Goal: Task Accomplishment & Management: Complete application form

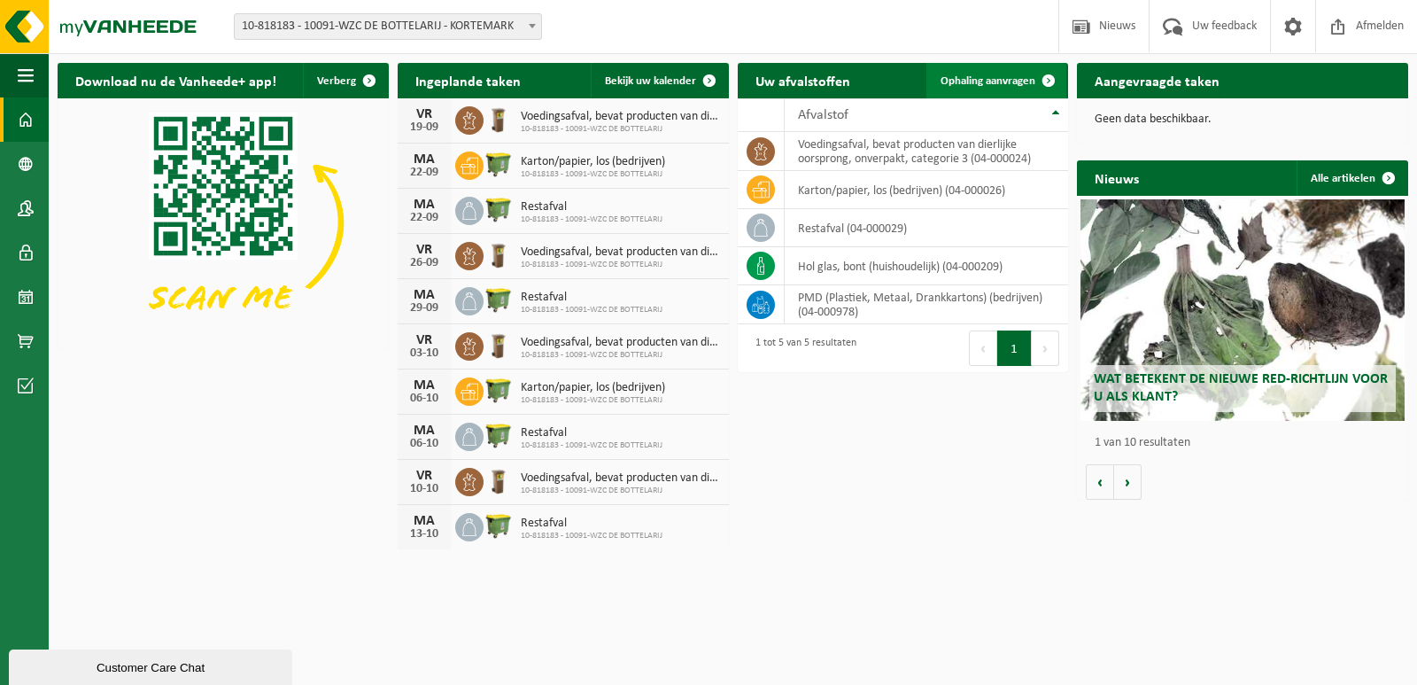
click at [1000, 77] on span "Ophaling aanvragen" at bounding box center [988, 81] width 95 height 12
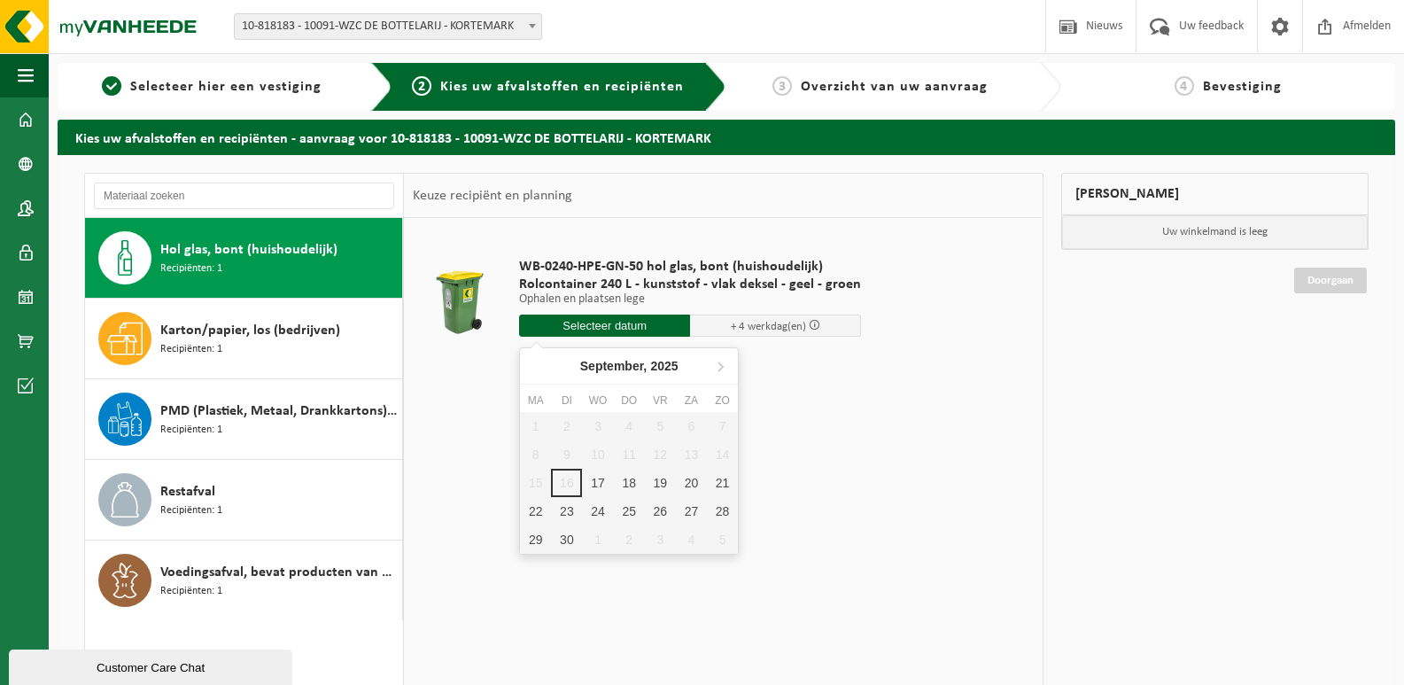
click at [601, 328] on input "text" at bounding box center [604, 325] width 171 height 22
click at [607, 478] on div "17" at bounding box center [597, 483] width 31 height 28
type input "Van 2025-09-17"
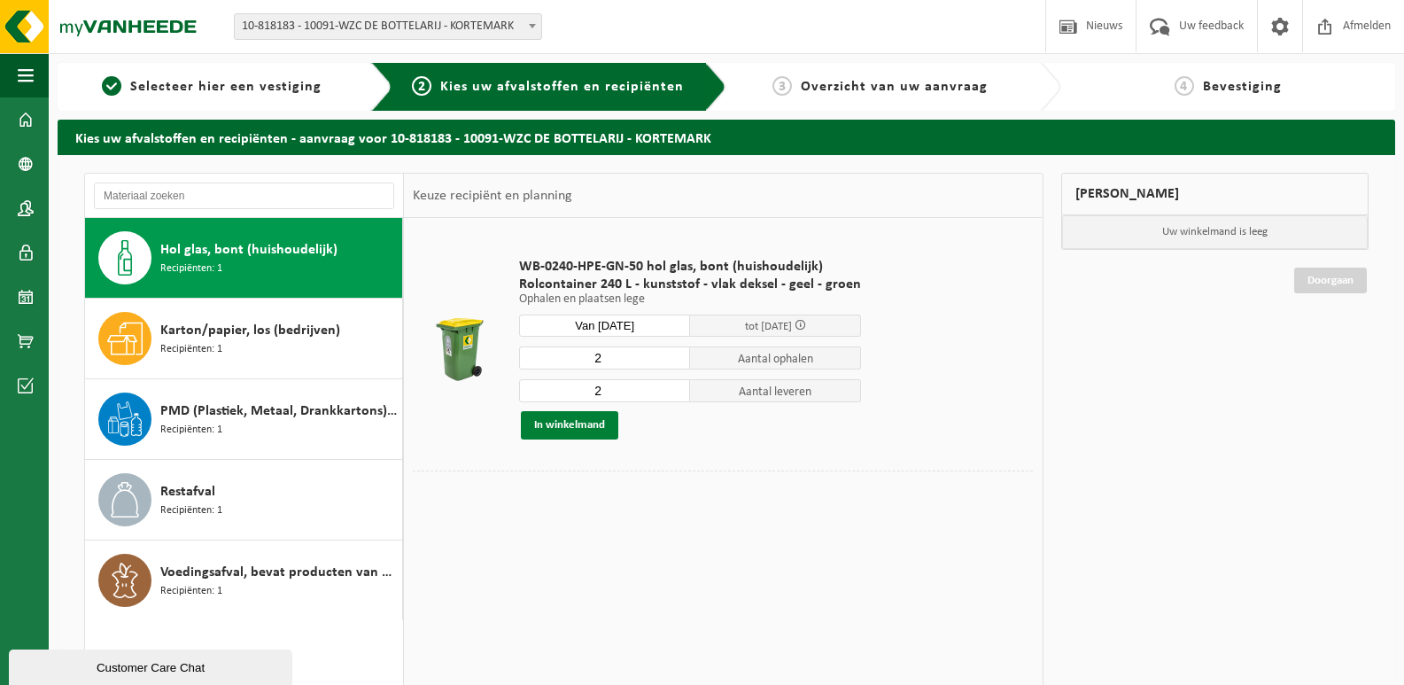
click at [575, 420] on button "In winkelmand" at bounding box center [569, 425] width 97 height 28
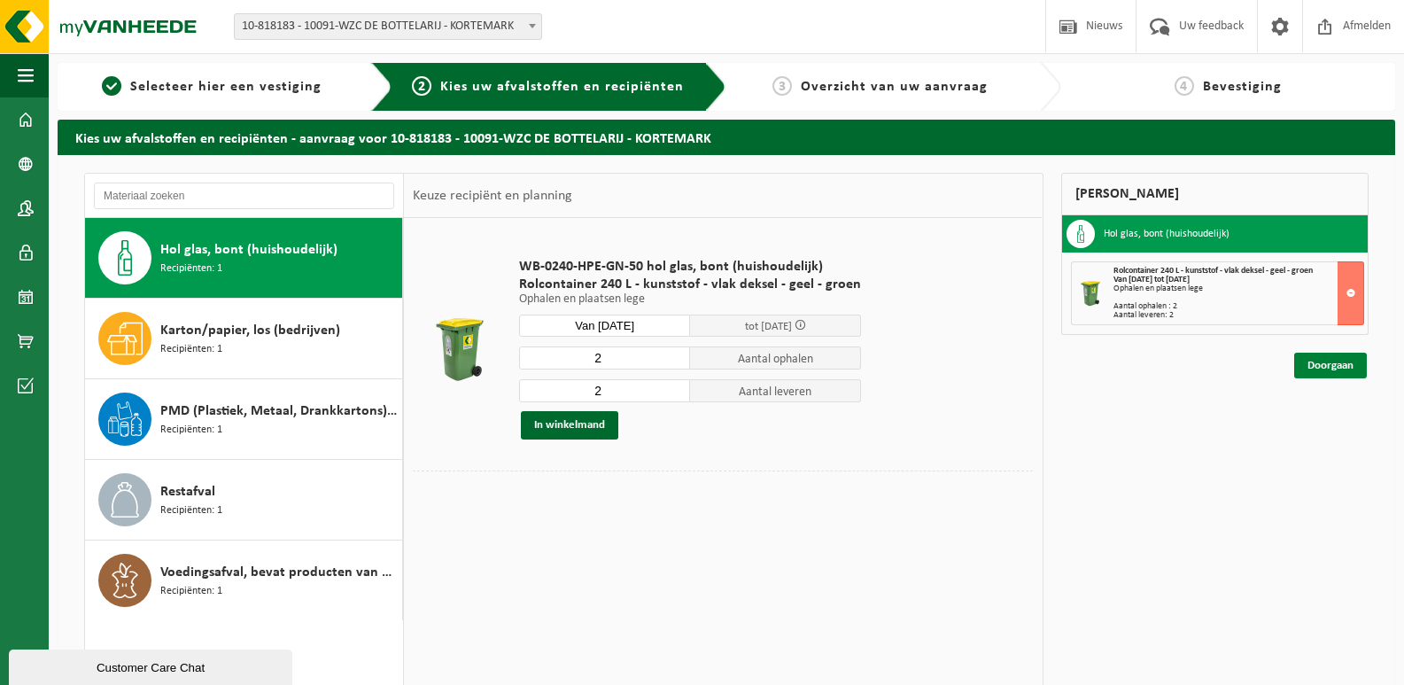
click at [1334, 358] on link "Doorgaan" at bounding box center [1330, 366] width 73 height 26
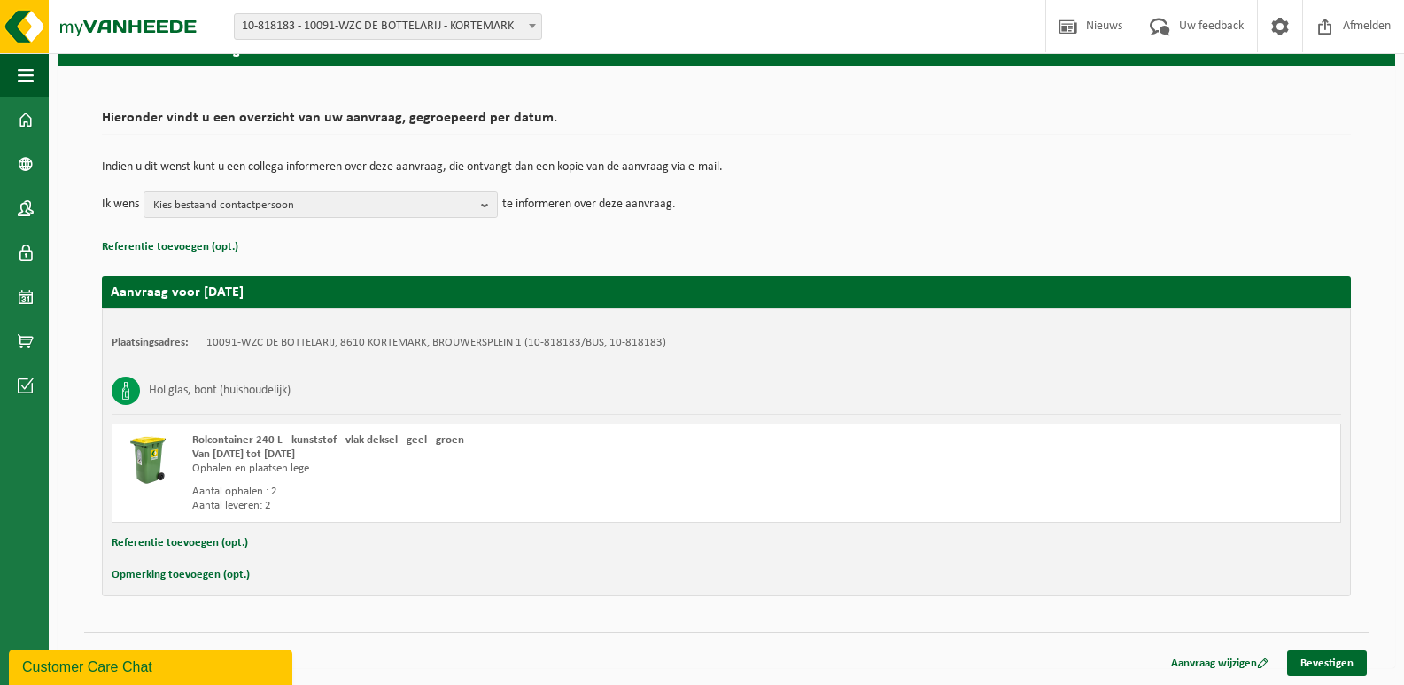
scroll to position [89, 0]
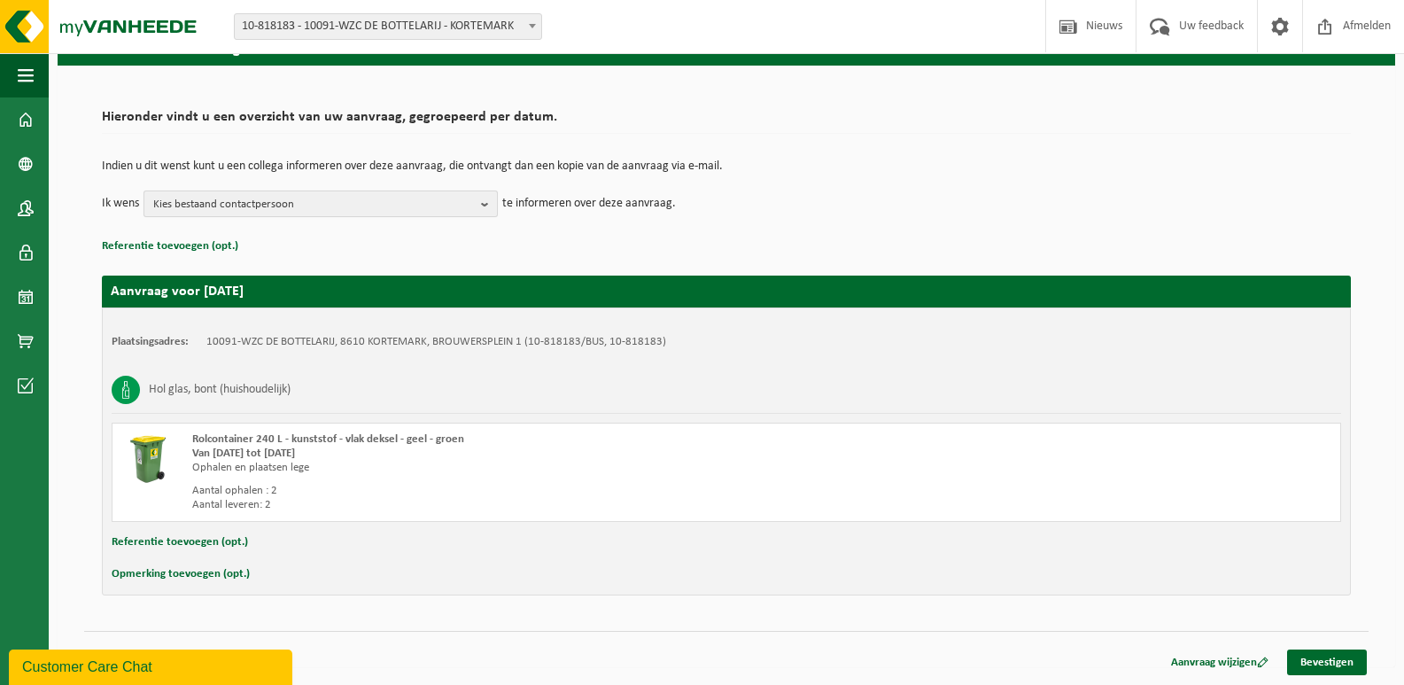
click at [422, 199] on span "Kies bestaand contactpersoon" at bounding box center [313, 204] width 321 height 27
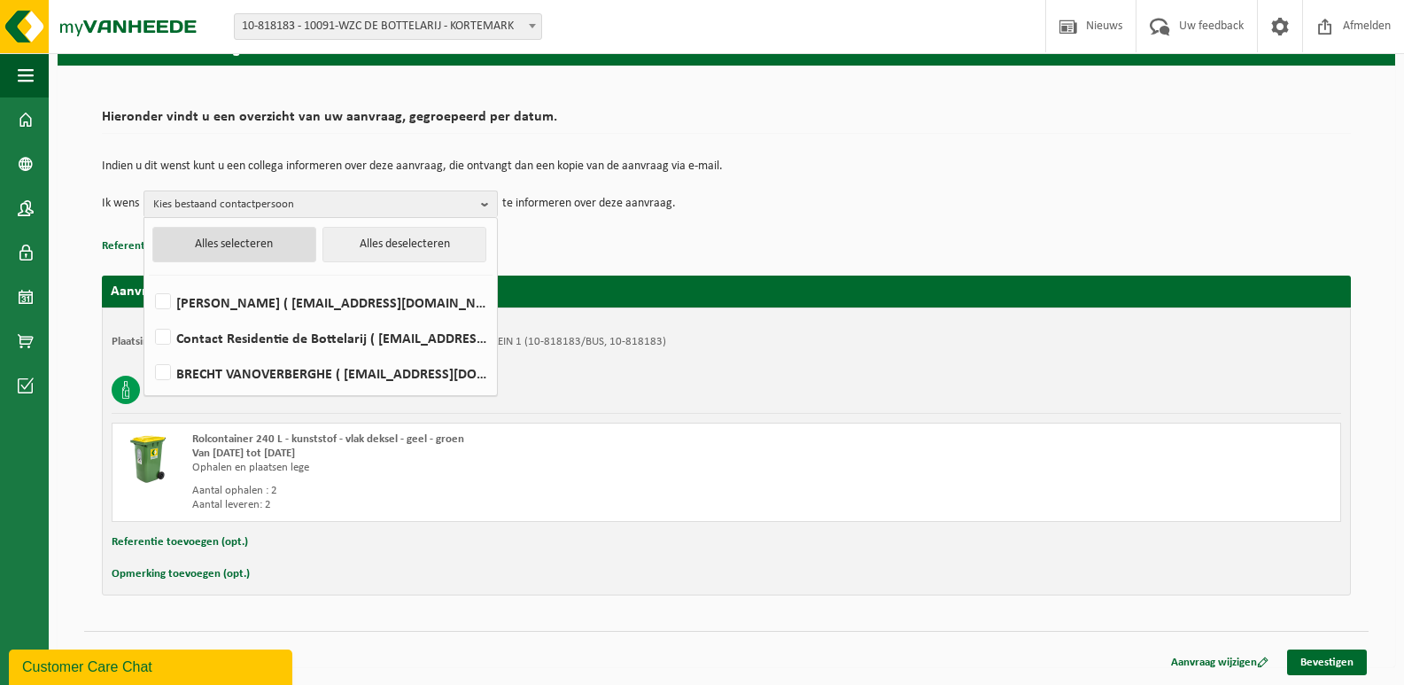
click at [283, 242] on button "Alles selecteren" at bounding box center [234, 244] width 164 height 35
checkbox input "true"
click at [283, 242] on button "Alles selecteren" at bounding box center [234, 244] width 164 height 35
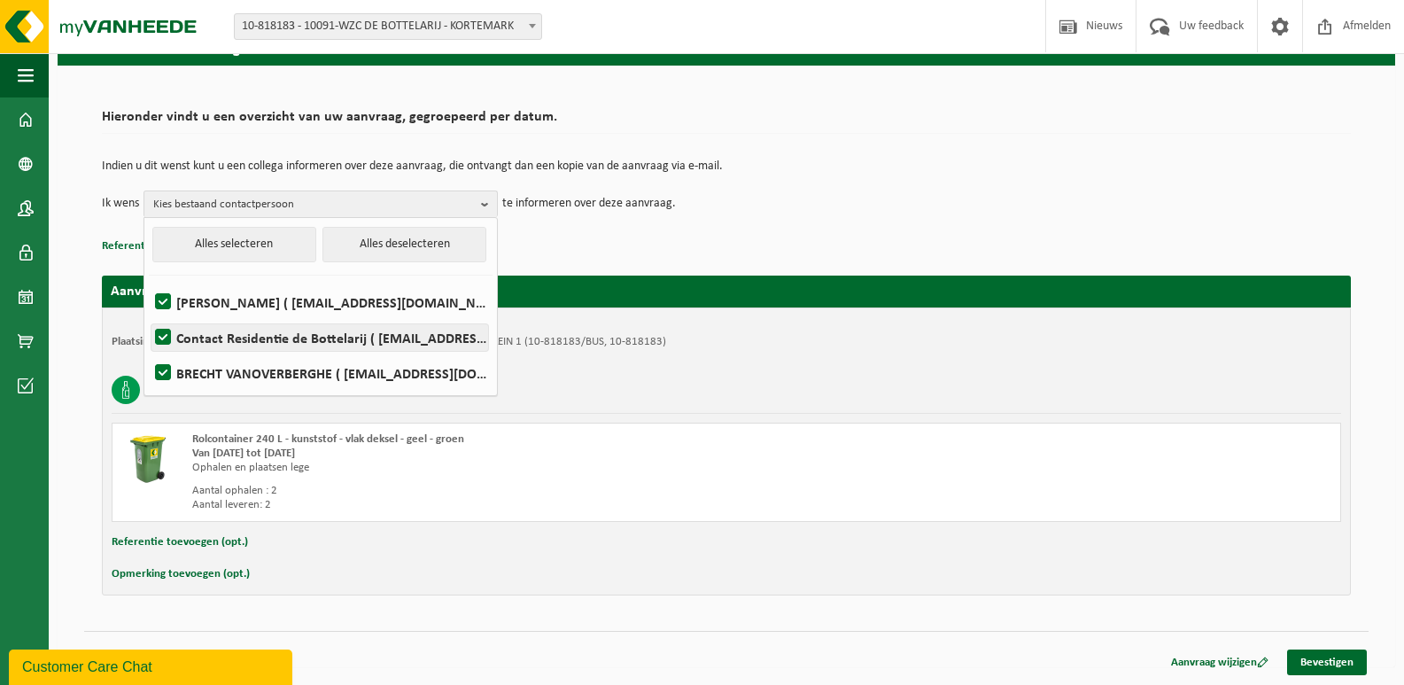
click at [246, 330] on label "Contact Residentie de Bottelarij ( debottelarij@emeis.com )" at bounding box center [319, 337] width 337 height 27
click at [149, 315] on input "Contact Residentie de Bottelarij ( debottelarij@emeis.com )" at bounding box center [148, 314] width 1 height 1
checkbox input "false"
click at [249, 309] on label "JURGEN DE MUYNCK ( jurgen.demuynck@emeis.com )" at bounding box center [319, 302] width 337 height 27
click at [149, 280] on input "JURGEN DE MUYNCK ( jurgen.demuynck@emeis.com )" at bounding box center [148, 279] width 1 height 1
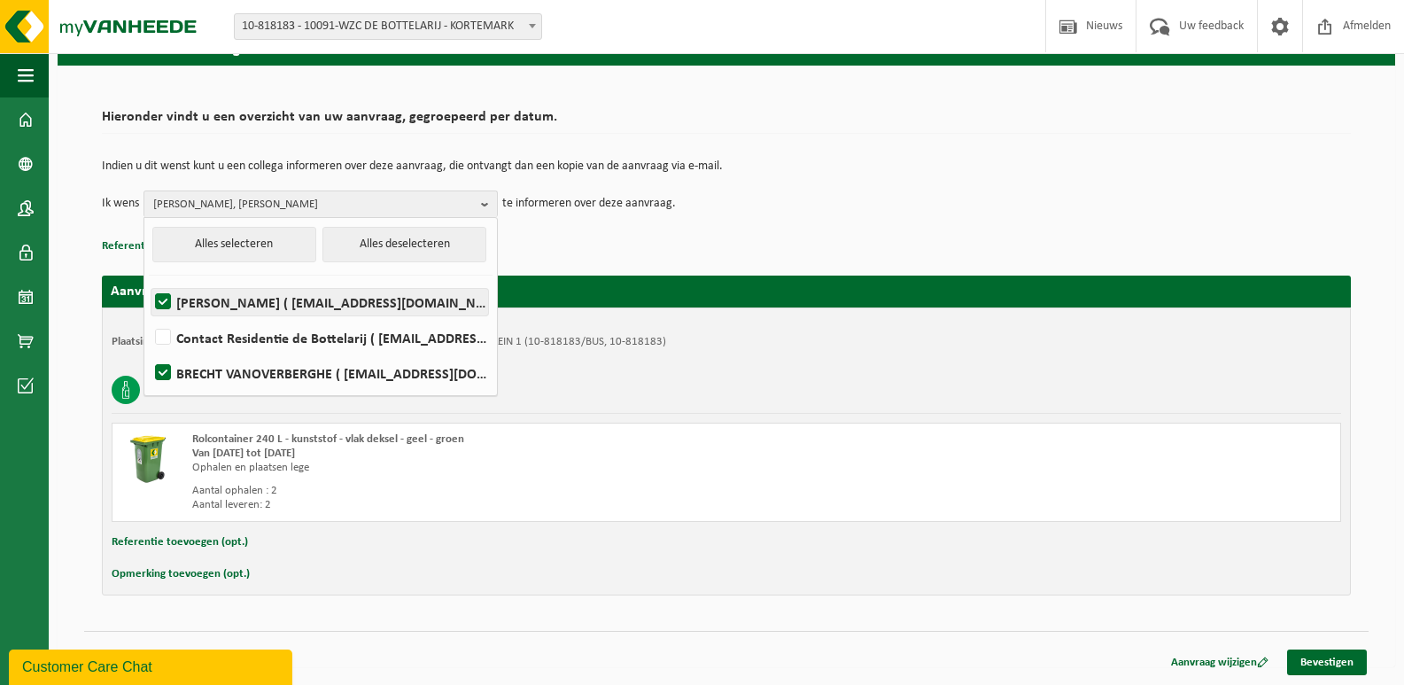
checkbox input "false"
drag, startPoint x: 229, startPoint y: 369, endPoint x: 237, endPoint y: 364, distance: 9.6
click at [232, 369] on label "BRECHT VANOVERBERGHE ( tl-facility.10091@orpea.net )" at bounding box center [319, 373] width 337 height 27
click at [149, 351] on input "BRECHT VANOVERBERGHE ( tl-facility.10091@orpea.net )" at bounding box center [148, 350] width 1 height 1
checkbox input "false"
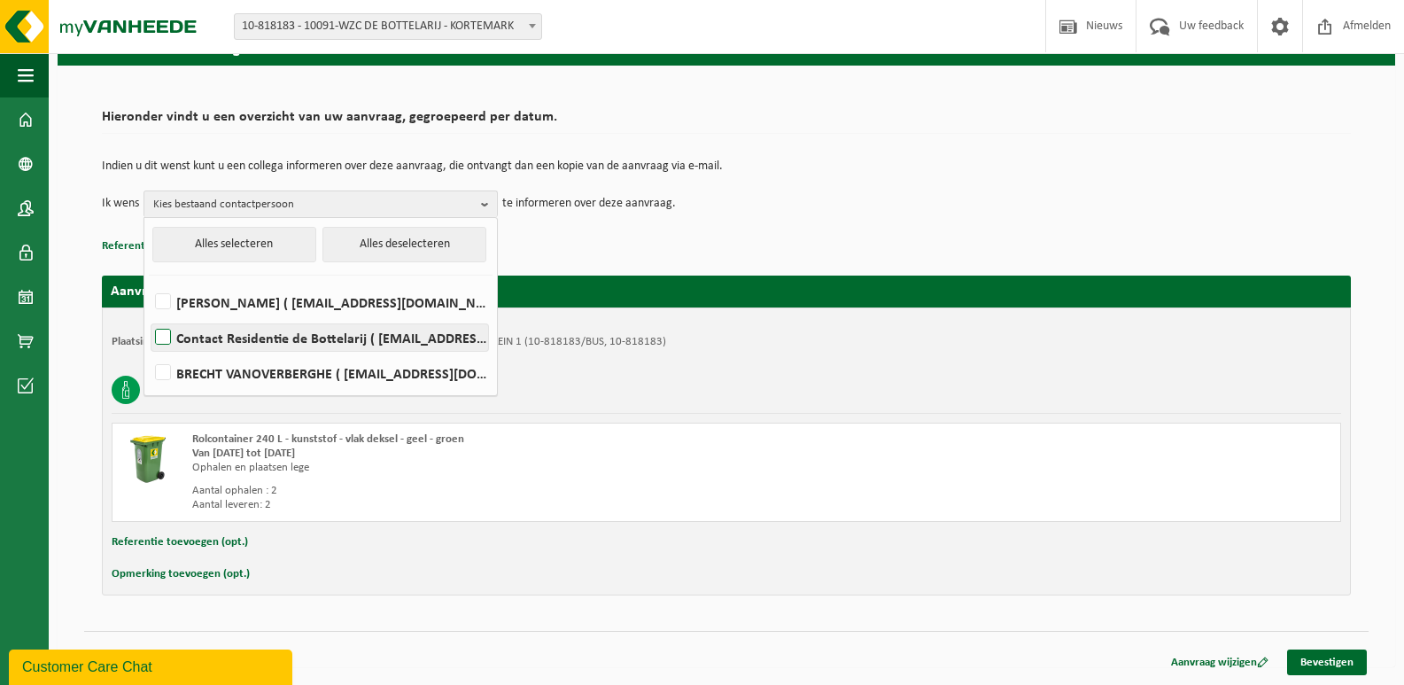
click at [242, 335] on label "Contact Residentie de Bottelarij ( debottelarij@emeis.com )" at bounding box center [319, 337] width 337 height 27
click at [149, 315] on input "Contact Residentie de Bottelarij ( debottelarij@emeis.com )" at bounding box center [148, 314] width 1 height 1
checkbox input "true"
click at [1320, 653] on link "Bevestigen" at bounding box center [1327, 662] width 80 height 26
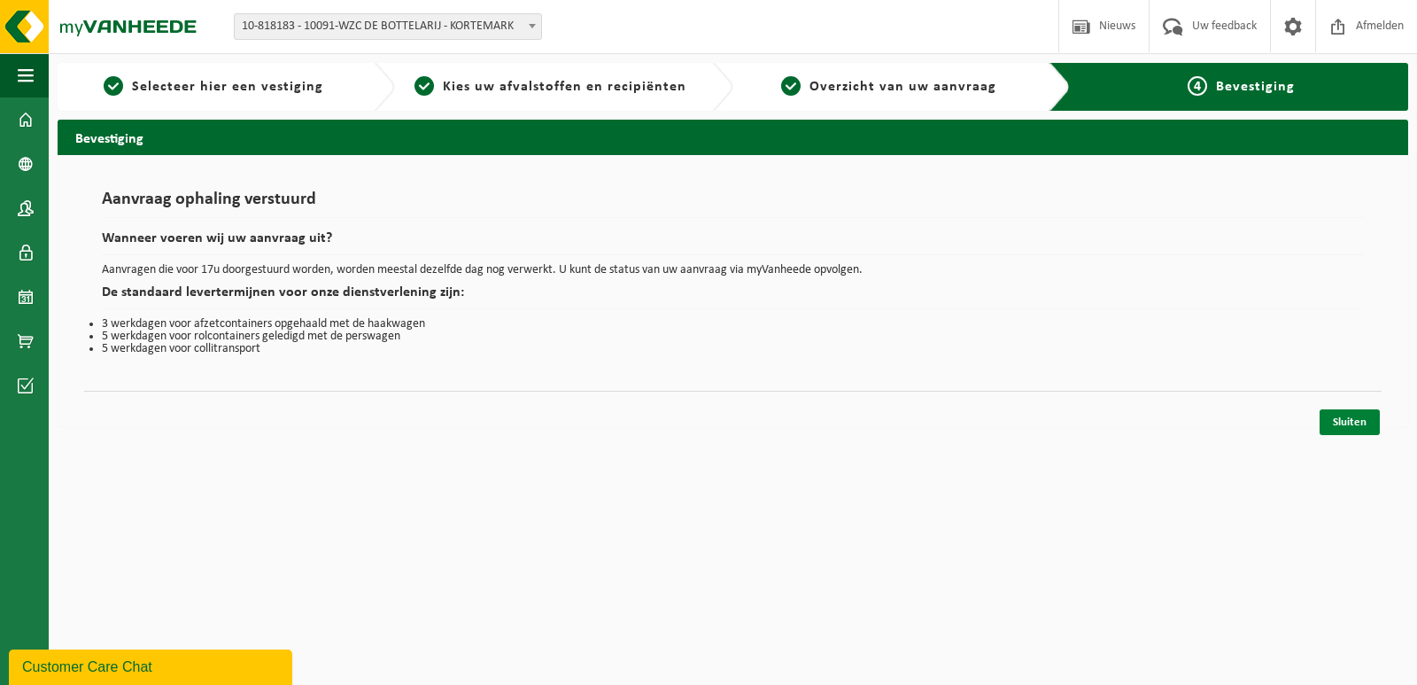
click at [1341, 415] on link "Sluiten" at bounding box center [1350, 422] width 60 height 26
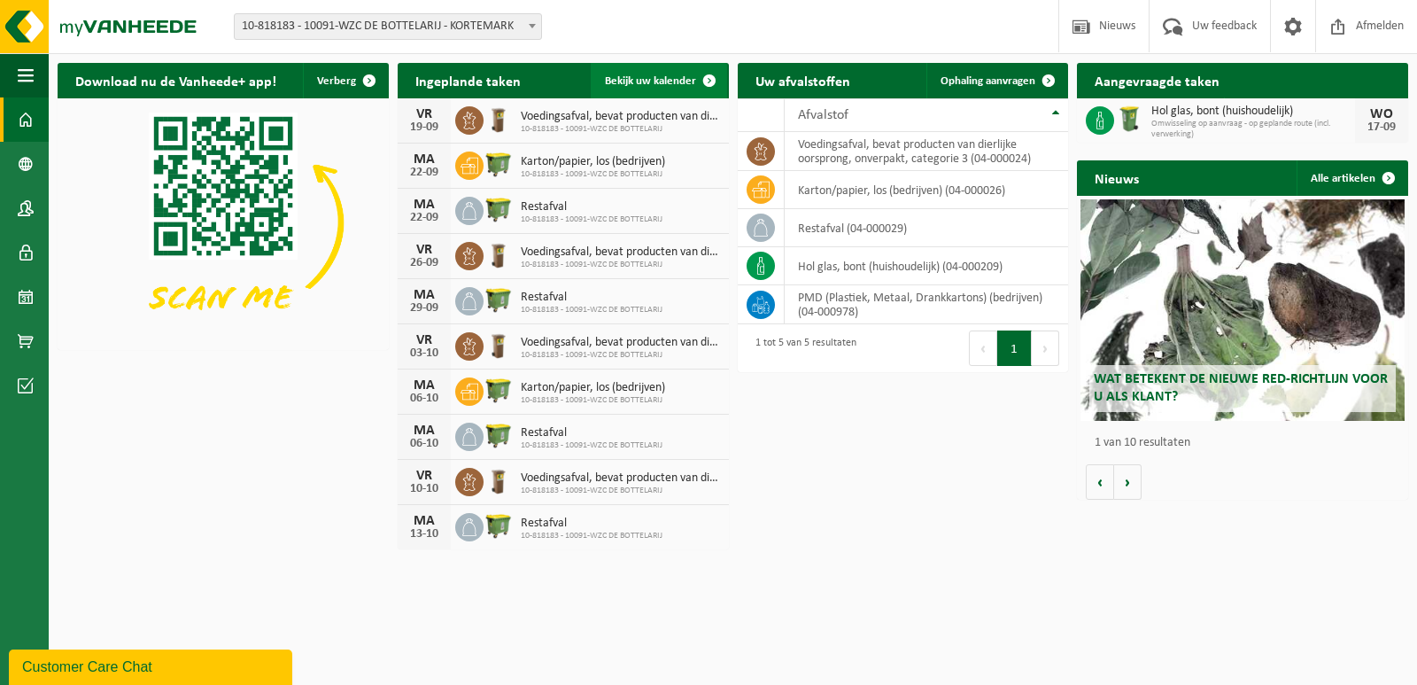
click at [655, 92] on link "Bekijk uw kalender" at bounding box center [659, 80] width 136 height 35
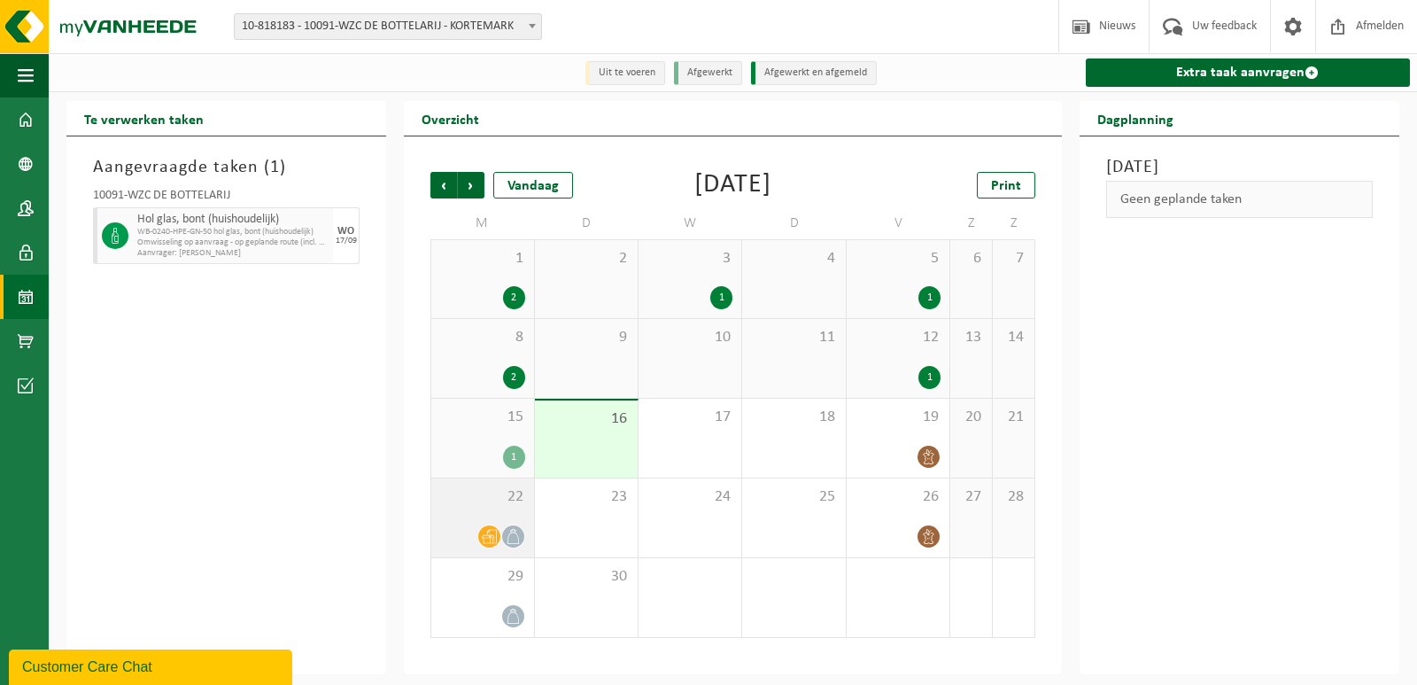
click at [492, 535] on icon at bounding box center [489, 536] width 15 height 15
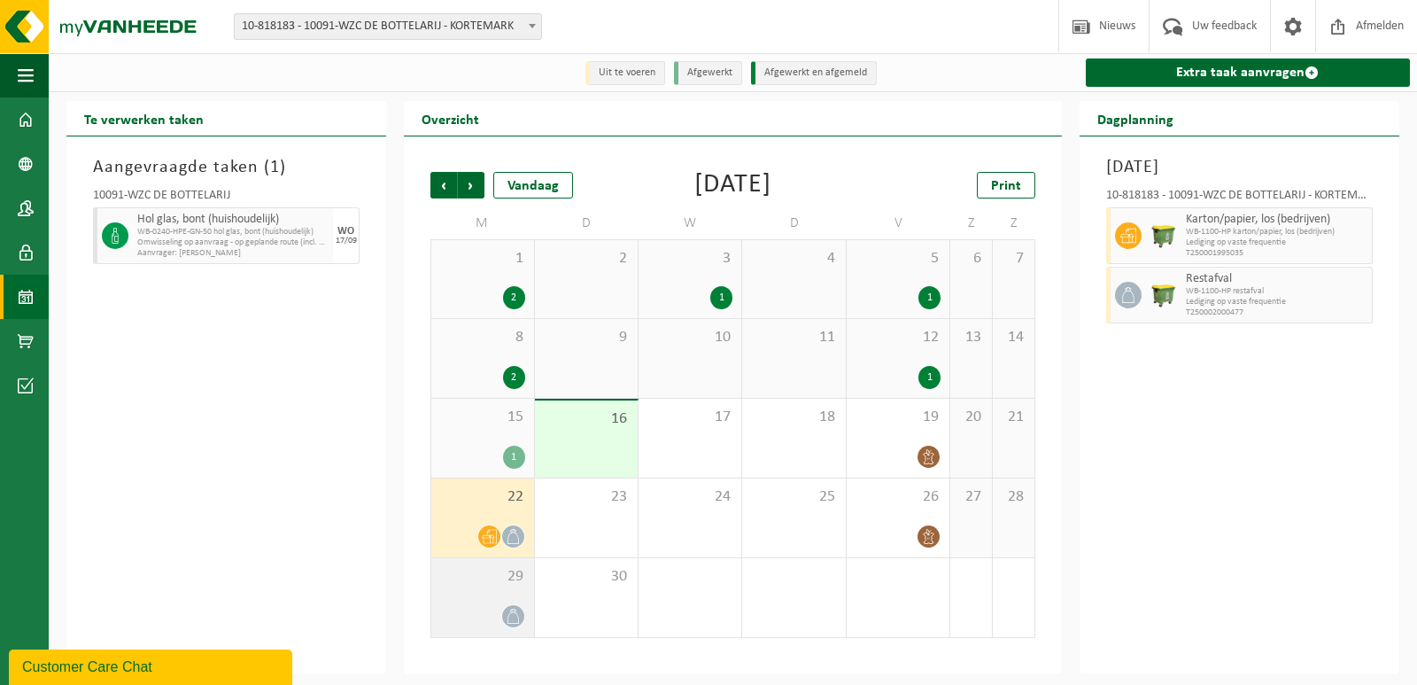
click at [508, 622] on icon at bounding box center [513, 616] width 15 height 15
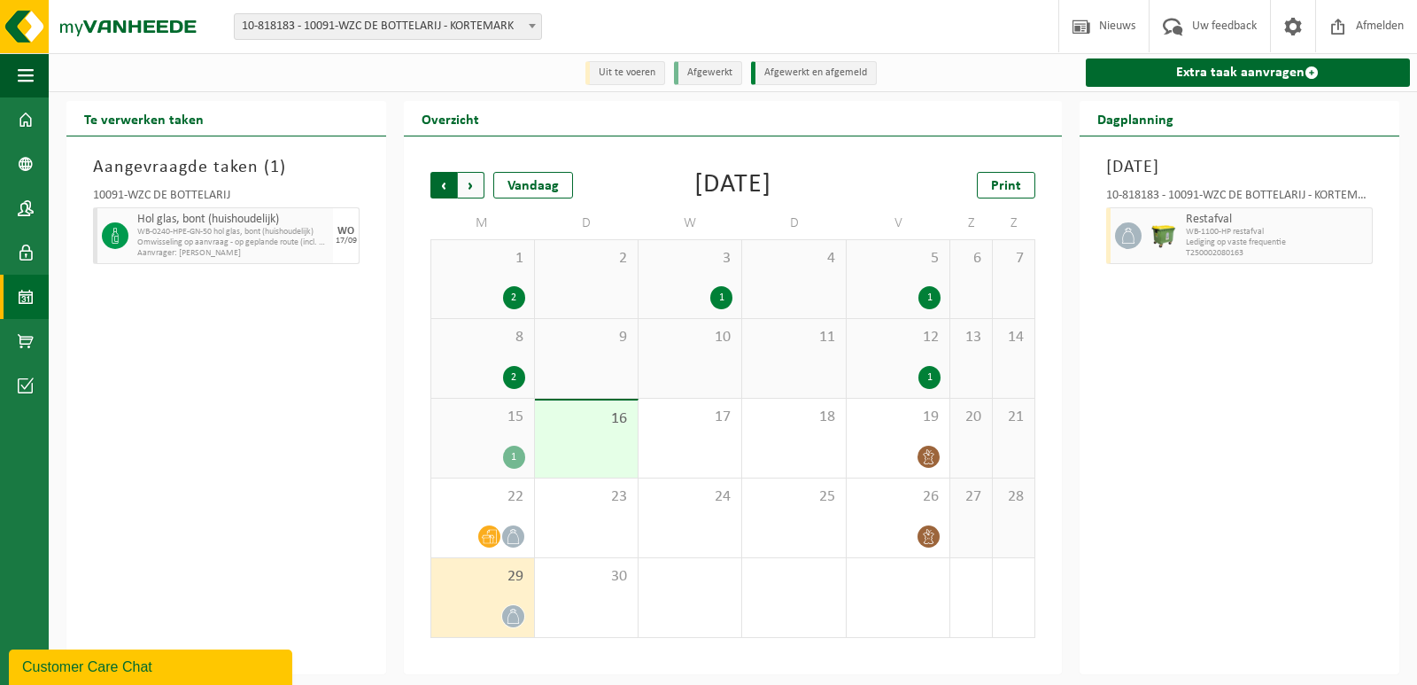
click at [473, 188] on span "Volgende" at bounding box center [471, 185] width 27 height 27
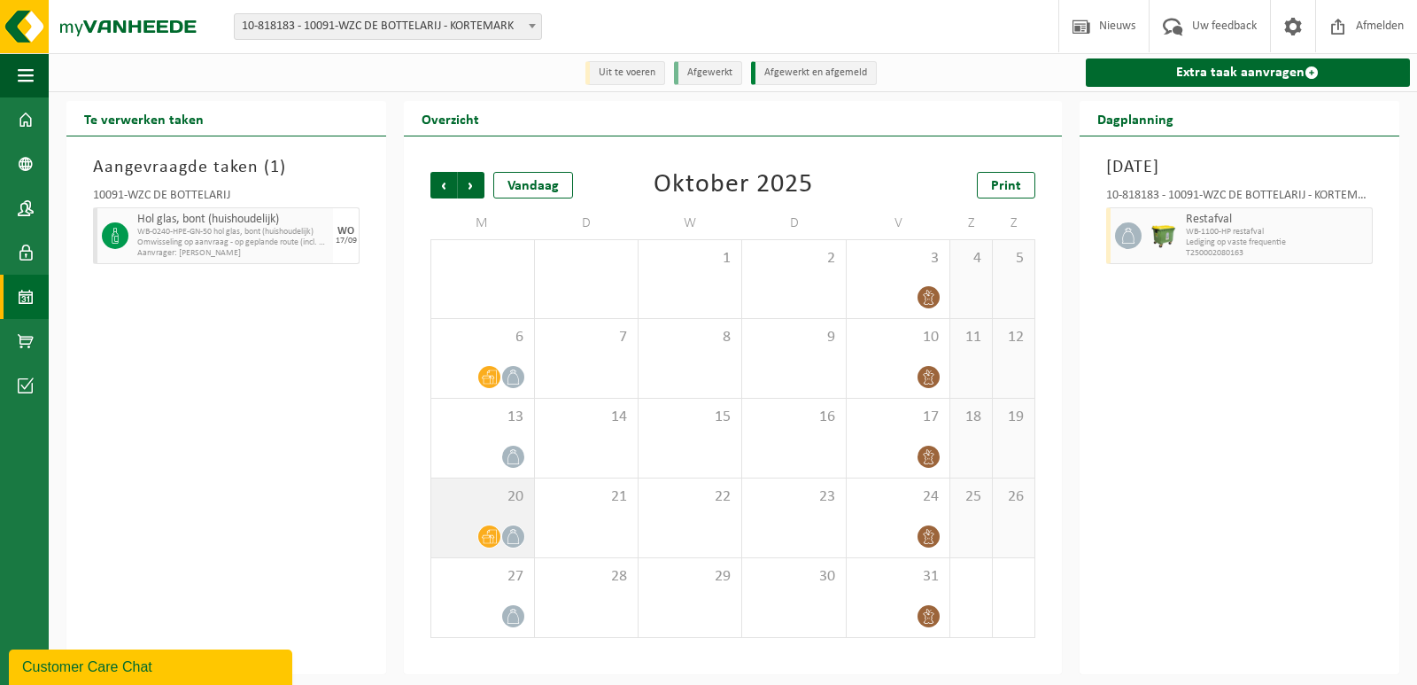
click at [490, 544] on icon at bounding box center [489, 536] width 15 height 15
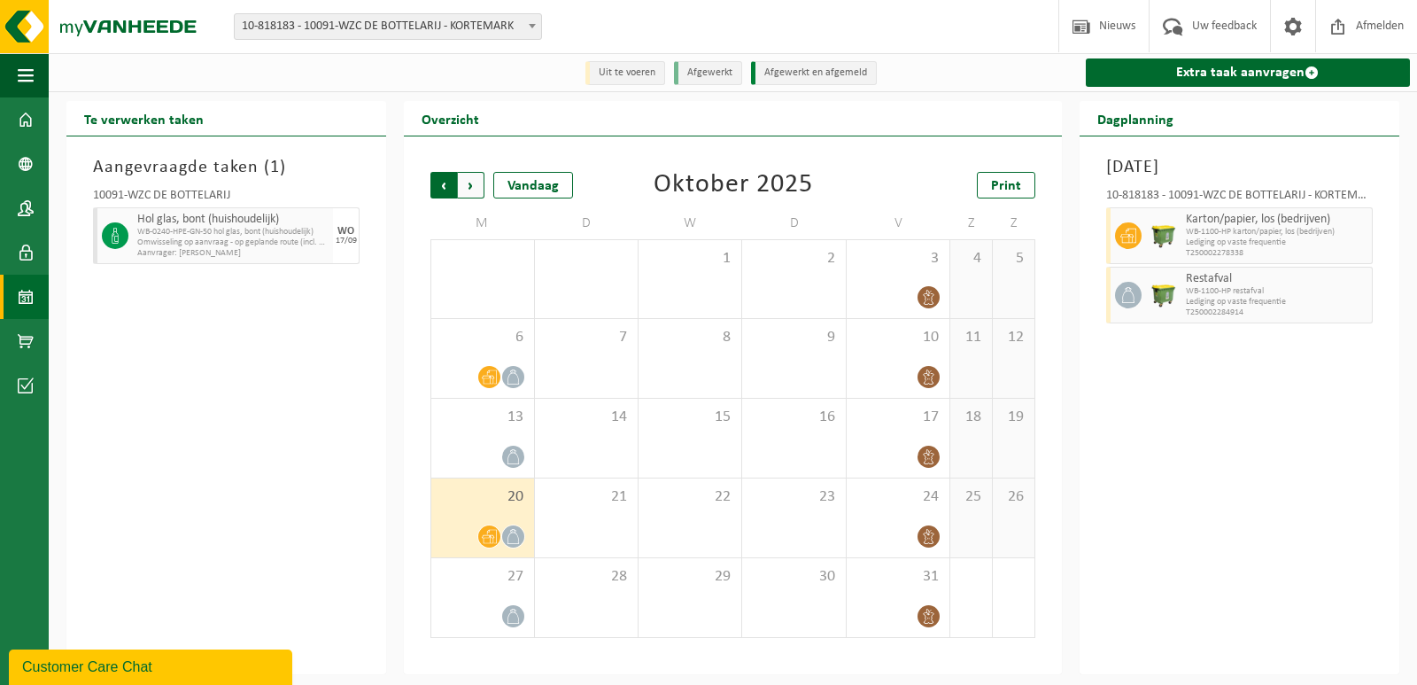
click at [476, 184] on span "Volgende" at bounding box center [471, 185] width 27 height 27
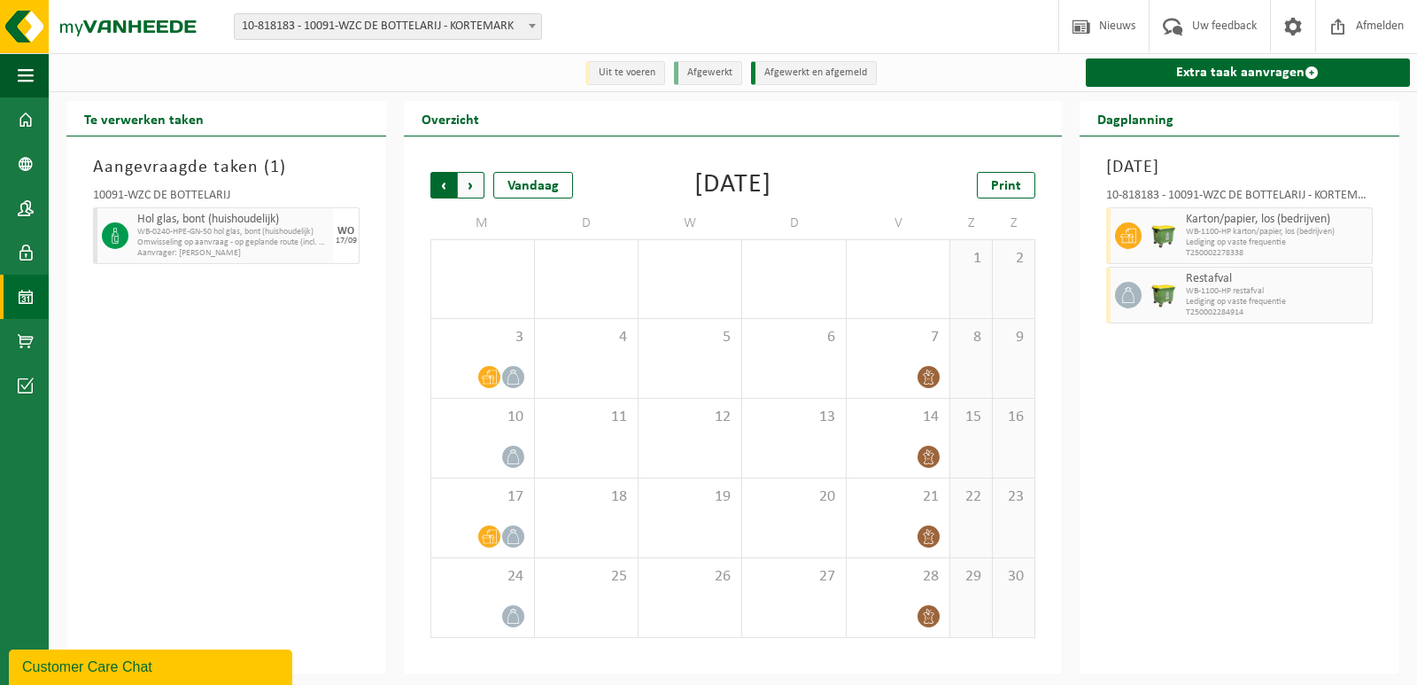
click at [471, 180] on span "Volgende" at bounding box center [471, 185] width 27 height 27
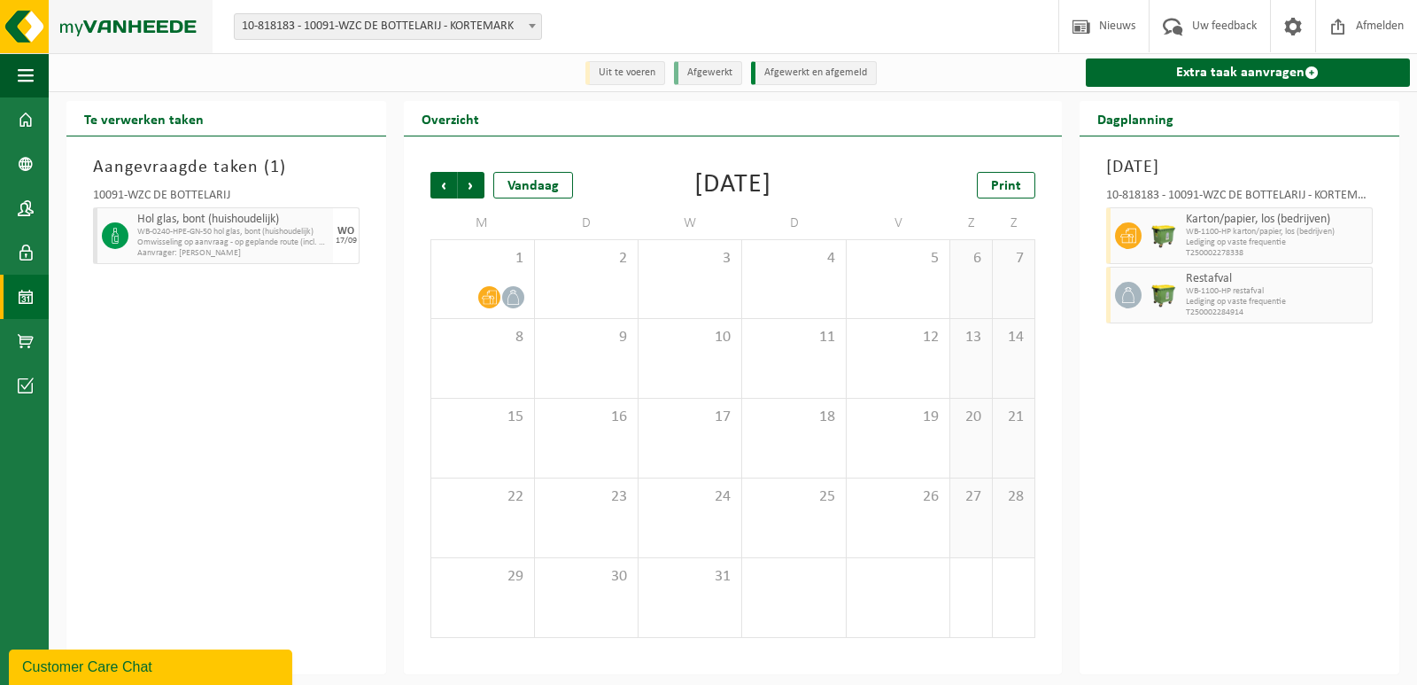
click at [22, 30] on img at bounding box center [106, 26] width 213 height 53
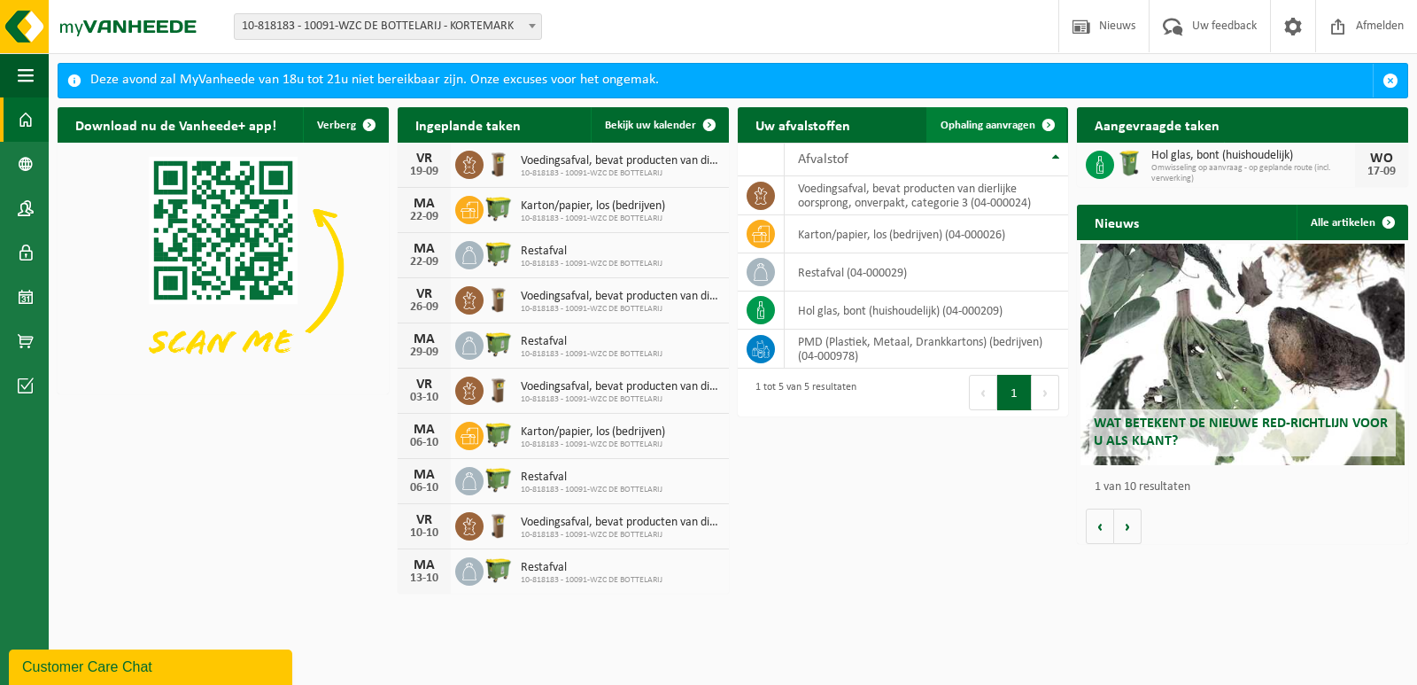
click at [982, 120] on span "Ophaling aanvragen" at bounding box center [988, 126] width 95 height 12
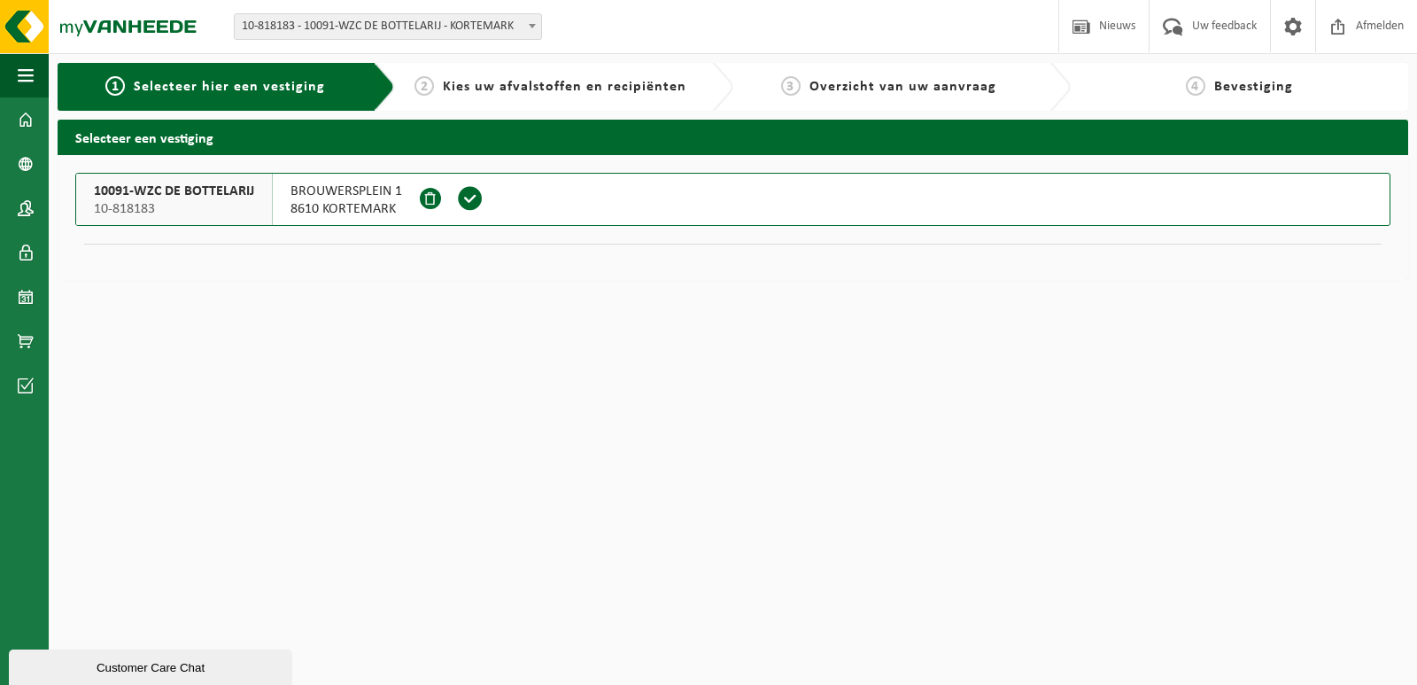
click at [429, 199] on span at bounding box center [430, 198] width 21 height 21
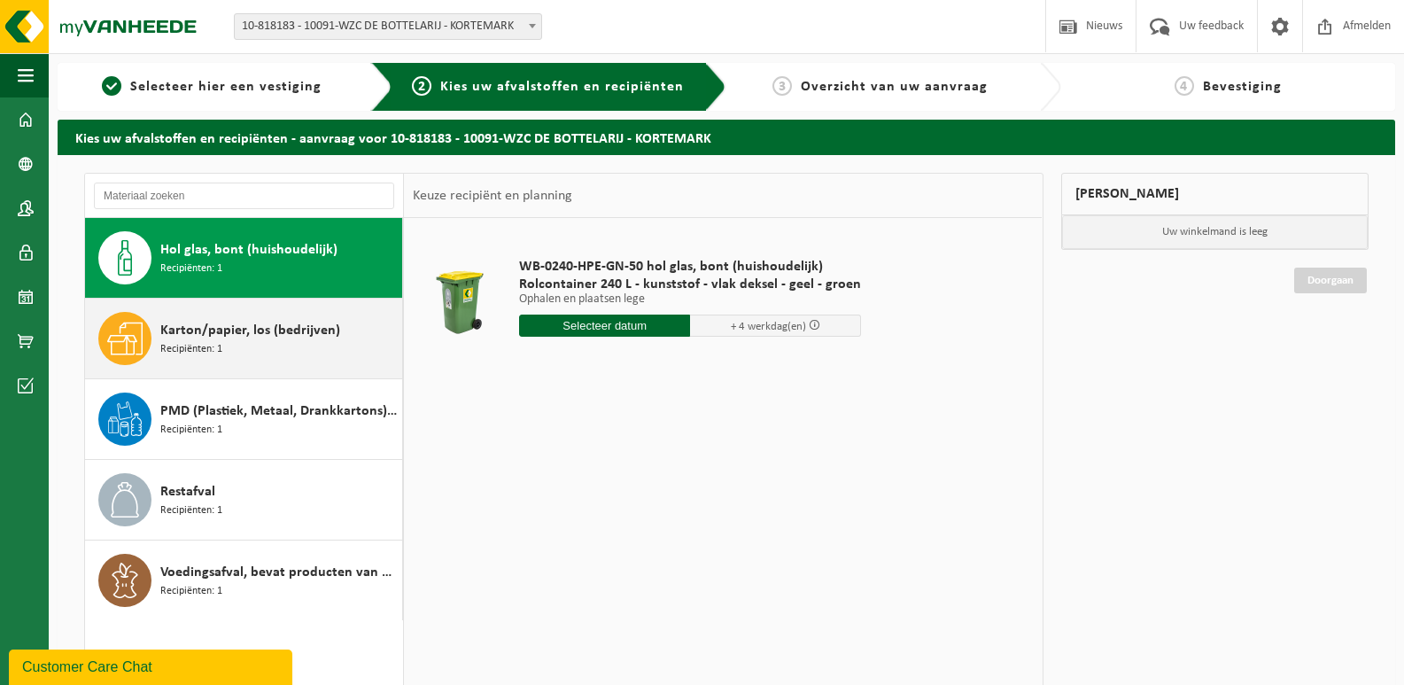
click at [165, 338] on span "Karton/papier, los (bedrijven)" at bounding box center [250, 330] width 180 height 21
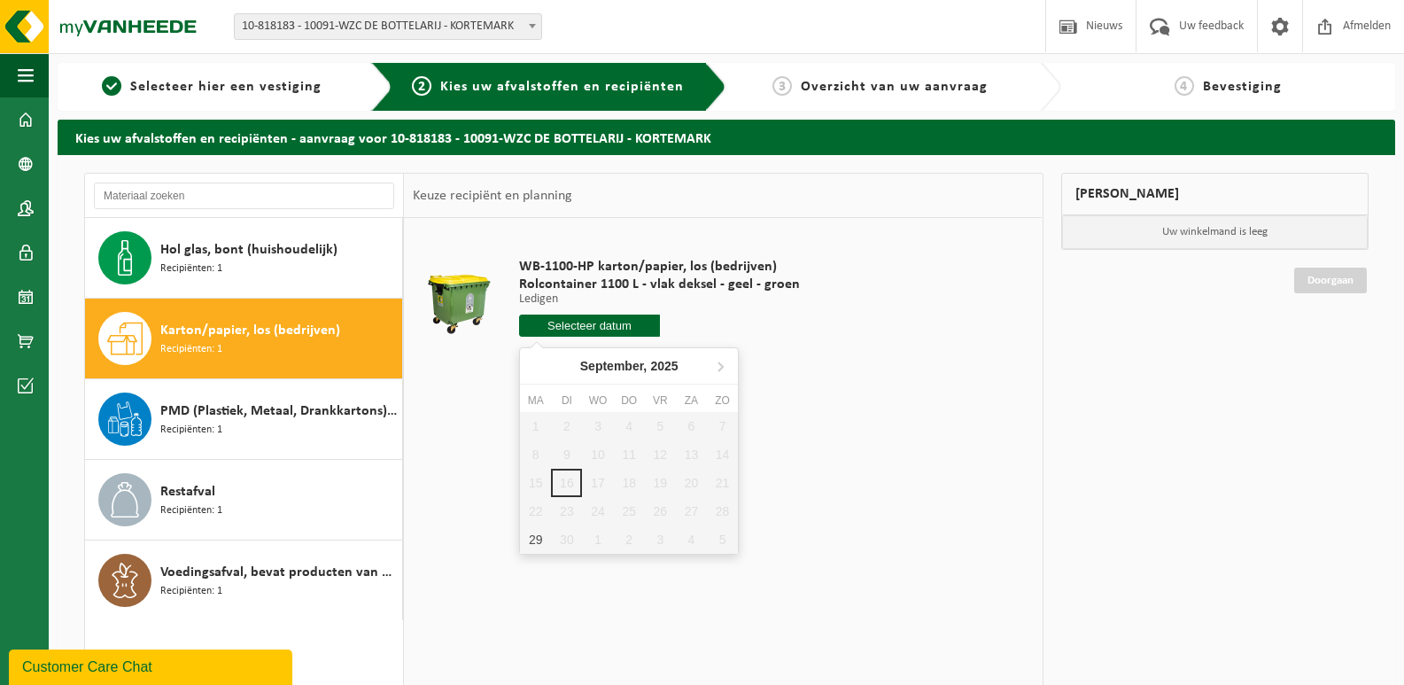
click at [617, 317] on input "text" at bounding box center [589, 325] width 141 height 22
click at [721, 365] on icon at bounding box center [720, 366] width 4 height 9
click at [720, 369] on icon at bounding box center [720, 366] width 4 height 9
click at [719, 369] on icon at bounding box center [720, 366] width 4 height 9
click at [531, 363] on icon at bounding box center [538, 366] width 28 height 28
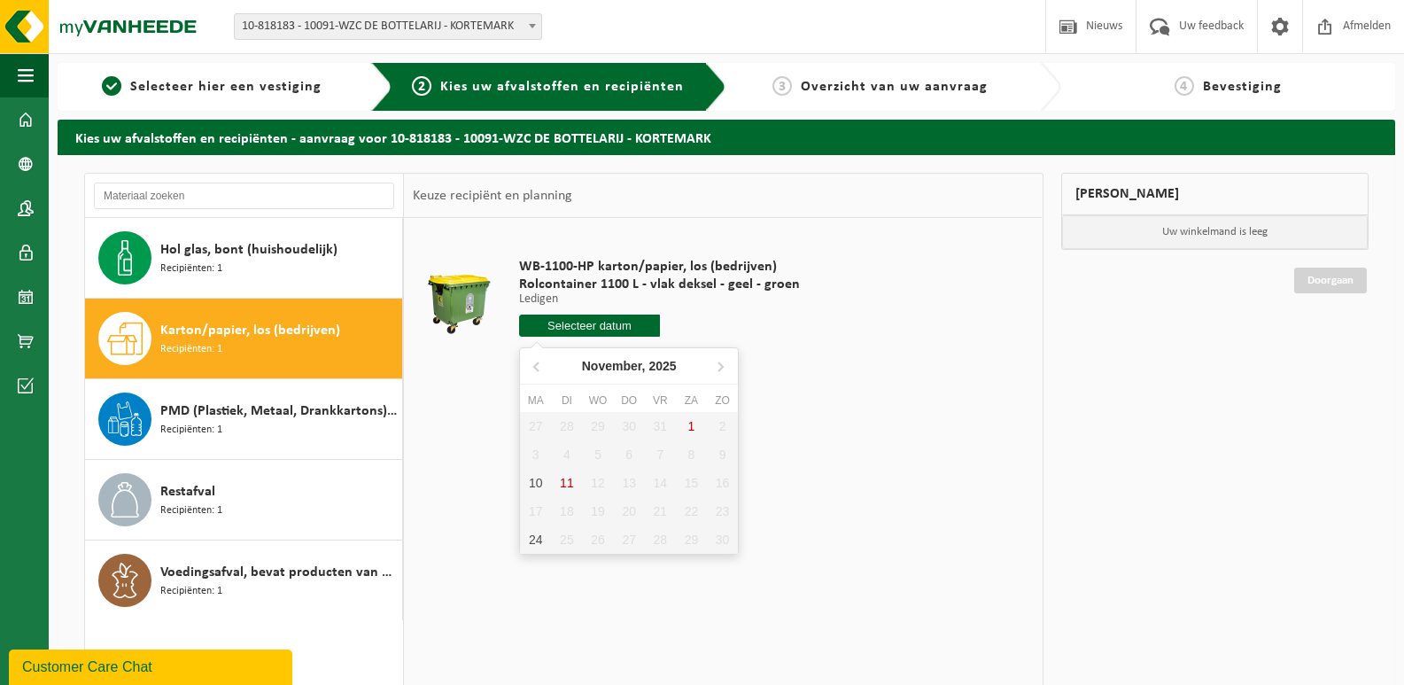
click at [601, 322] on input "text" at bounding box center [589, 325] width 141 height 22
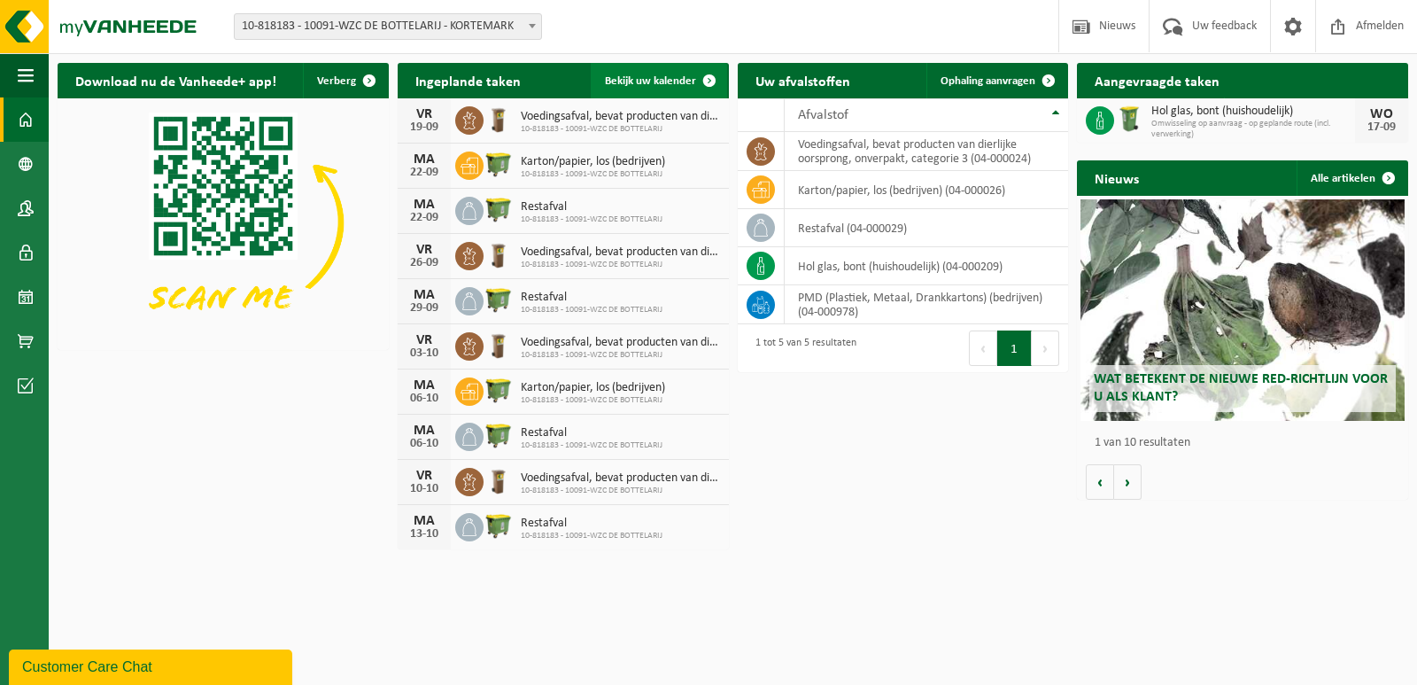
click at [645, 75] on span "Bekijk uw kalender" at bounding box center [650, 81] width 91 height 12
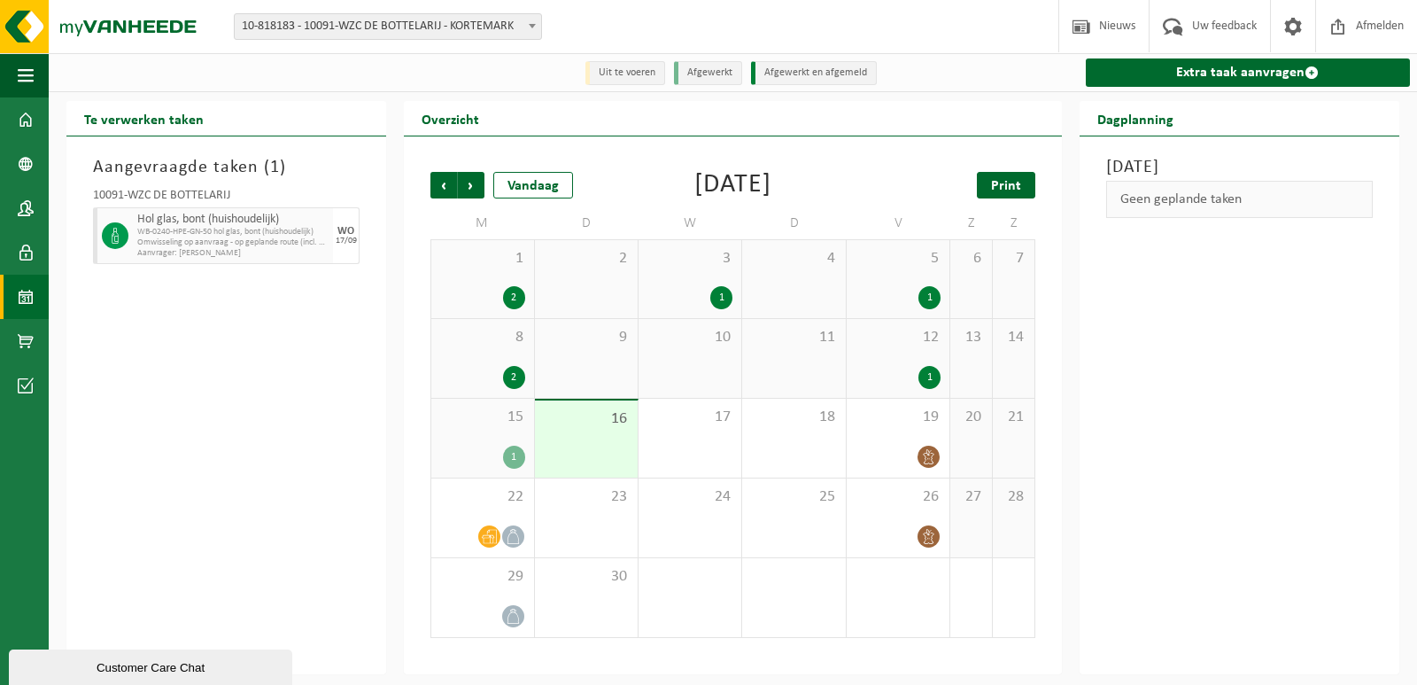
click at [1020, 186] on span "Print" at bounding box center [1006, 186] width 30 height 14
